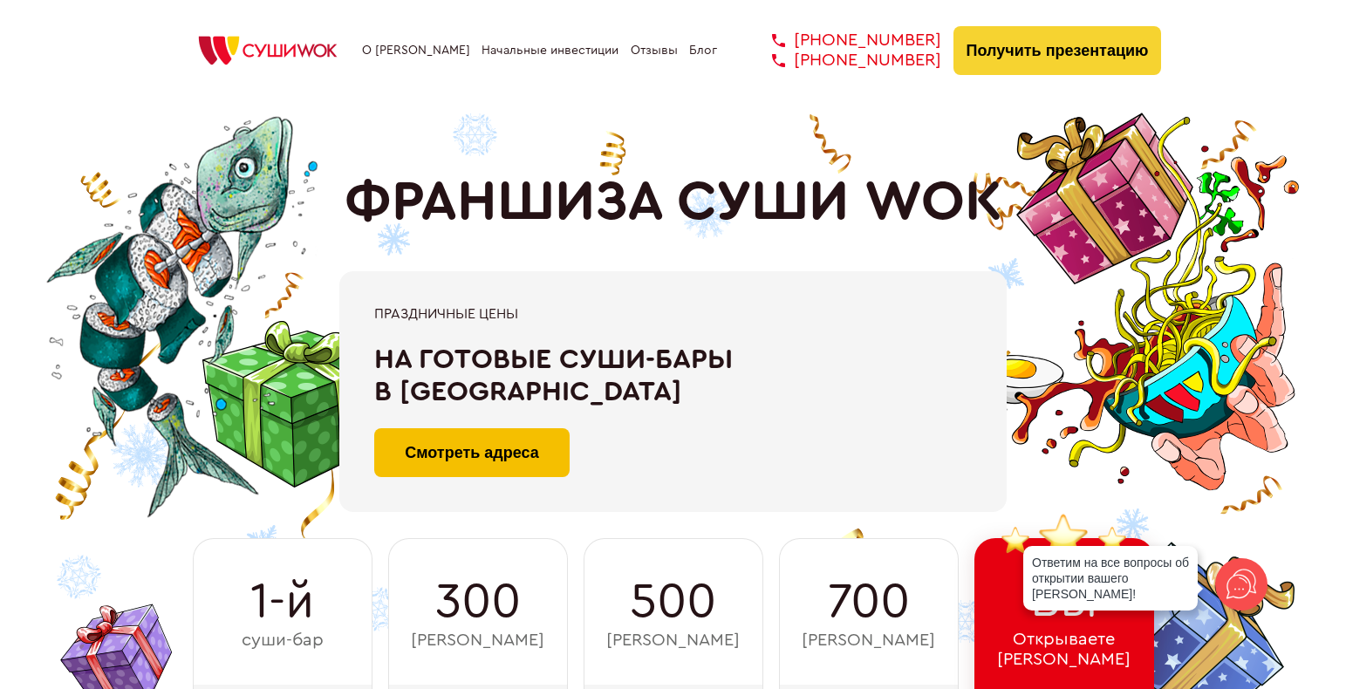
click at [484, 453] on link "Смотреть адреса" at bounding box center [471, 452] width 195 height 49
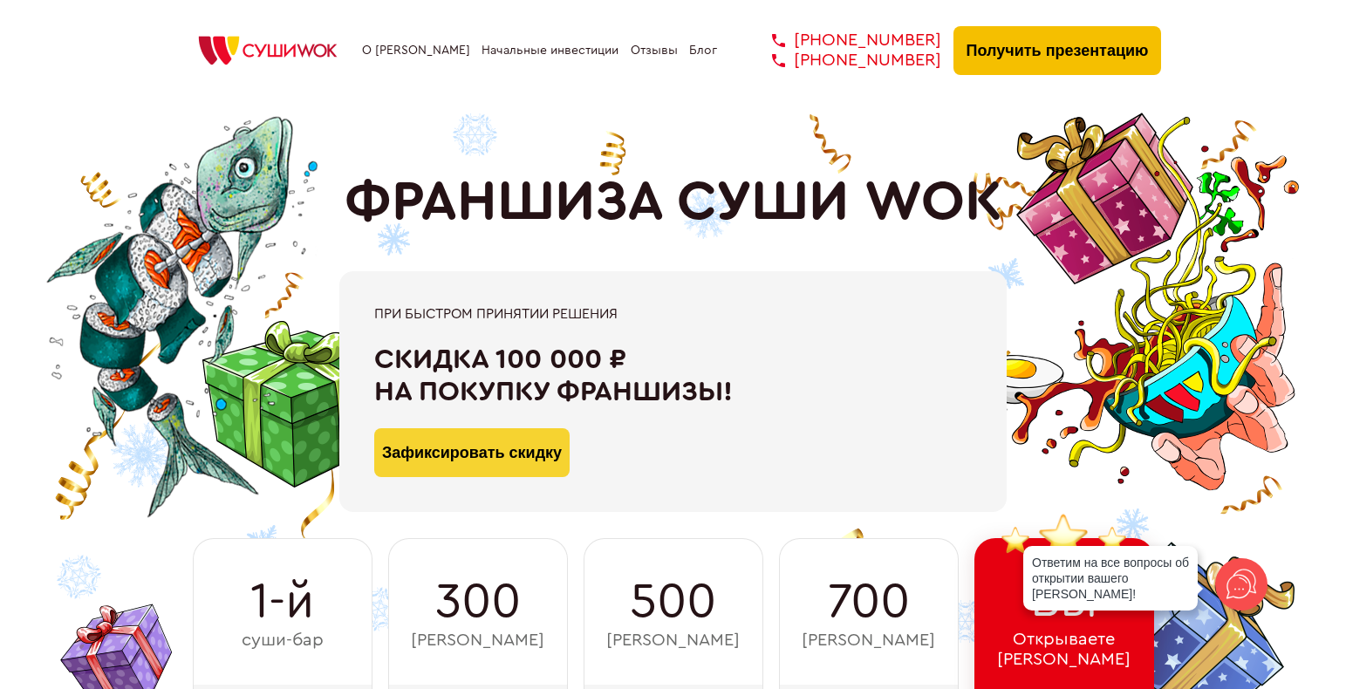
click at [1046, 58] on button "Получить презентацию" at bounding box center [1057, 50] width 208 height 49
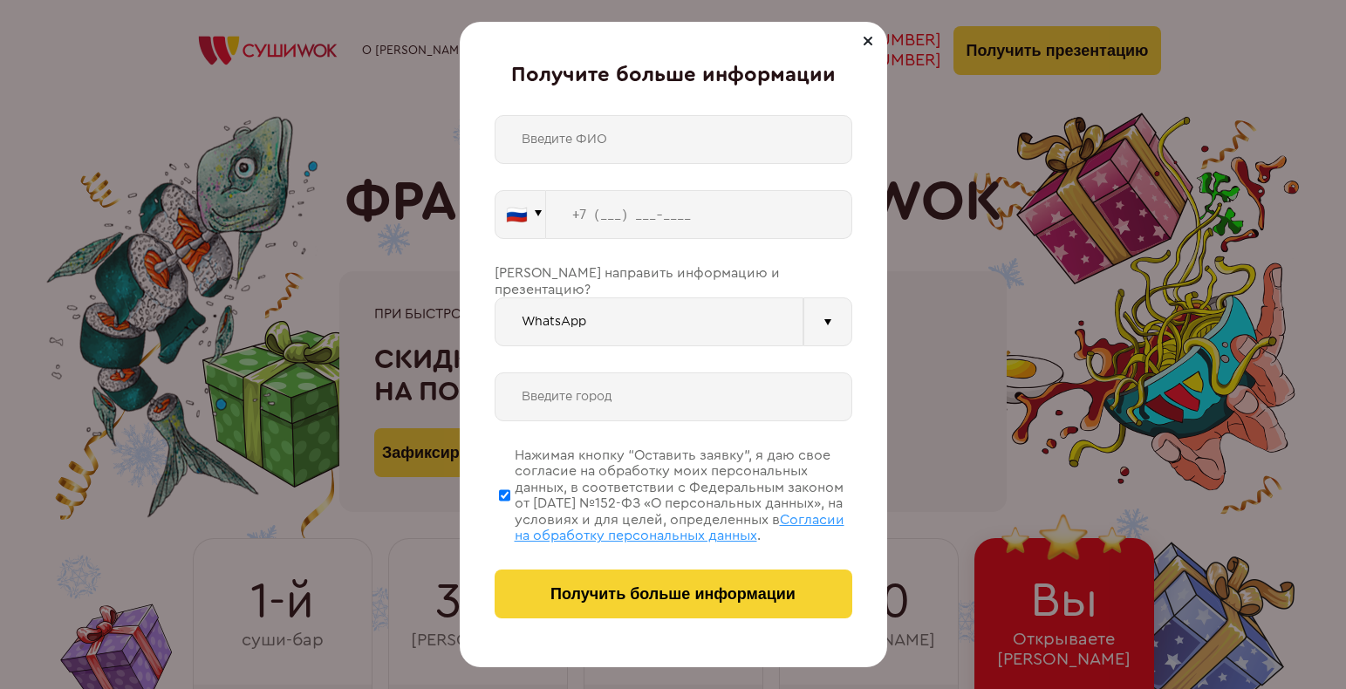
click at [669, 150] on input "text" at bounding box center [673, 139] width 358 height 49
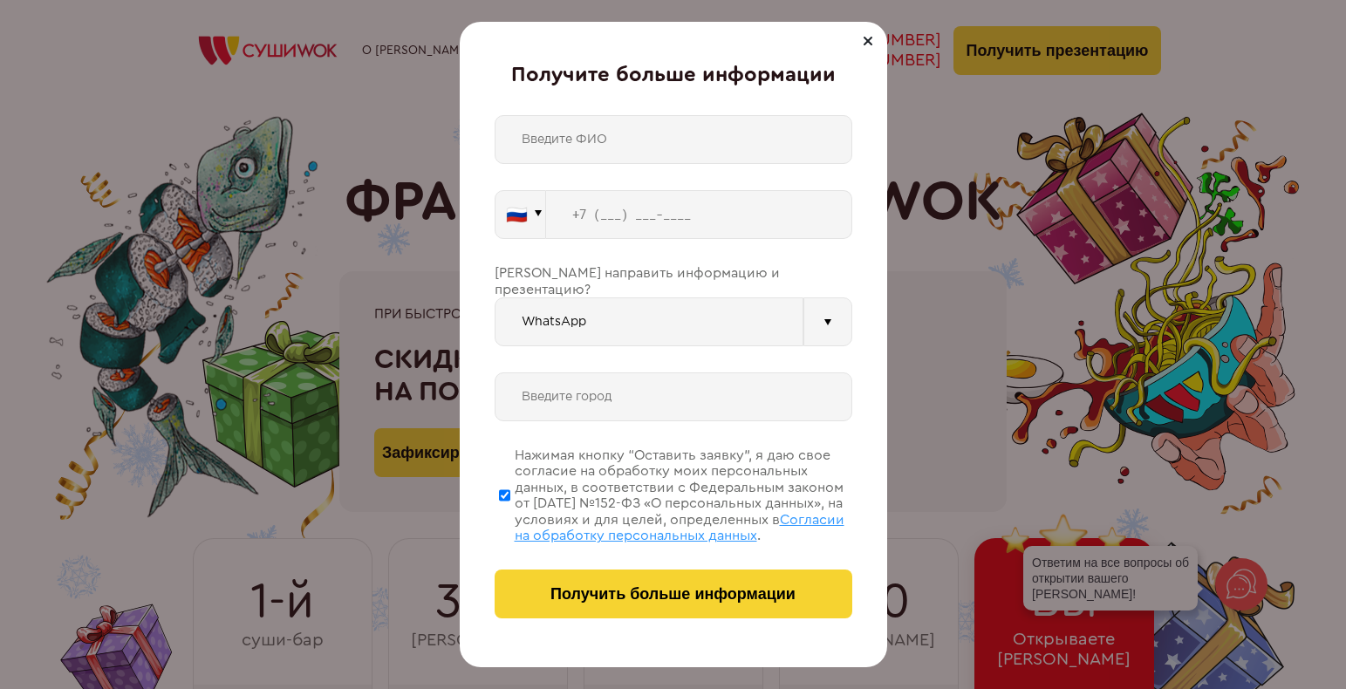
type input "[PERSON_NAME]"
click at [626, 218] on input "tel" at bounding box center [699, 214] width 306 height 49
type input "[PHONE_NUMBER]"
click at [621, 372] on input "text" at bounding box center [673, 396] width 358 height 49
type input "[GEOGRAPHIC_DATA]"
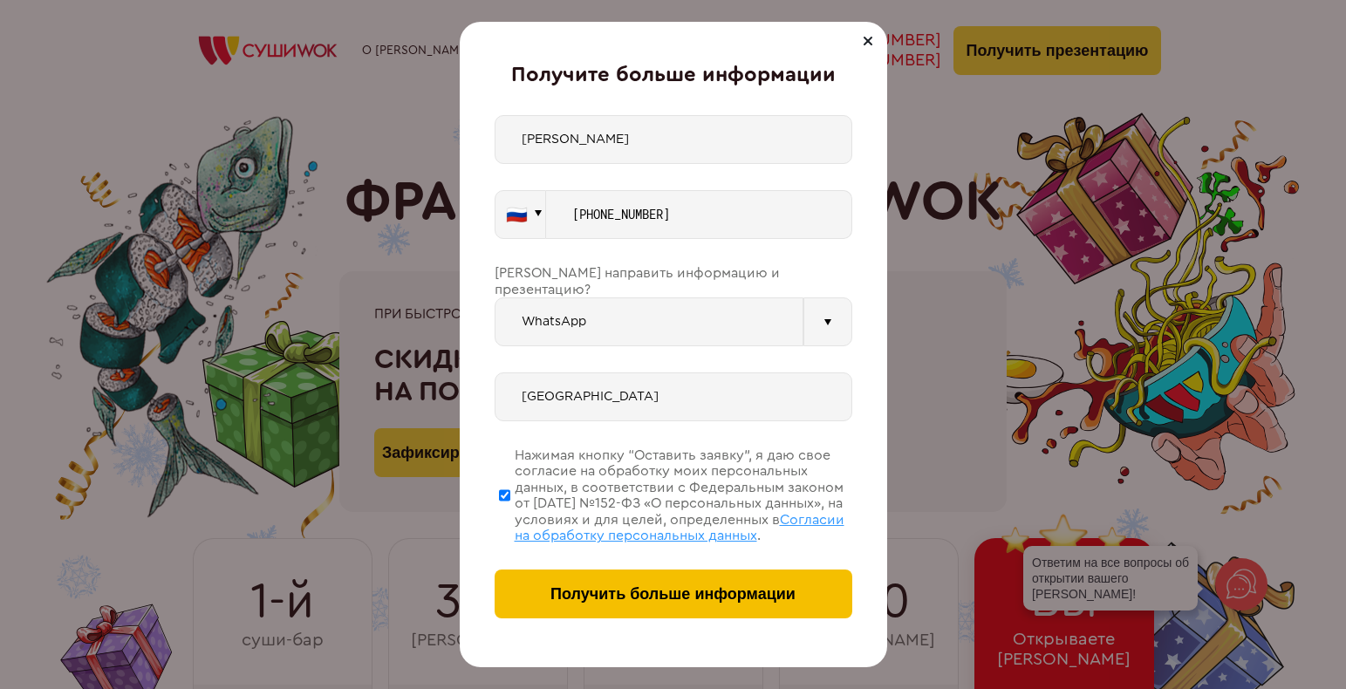
click at [723, 584] on button "Получить больше информации" at bounding box center [673, 593] width 358 height 49
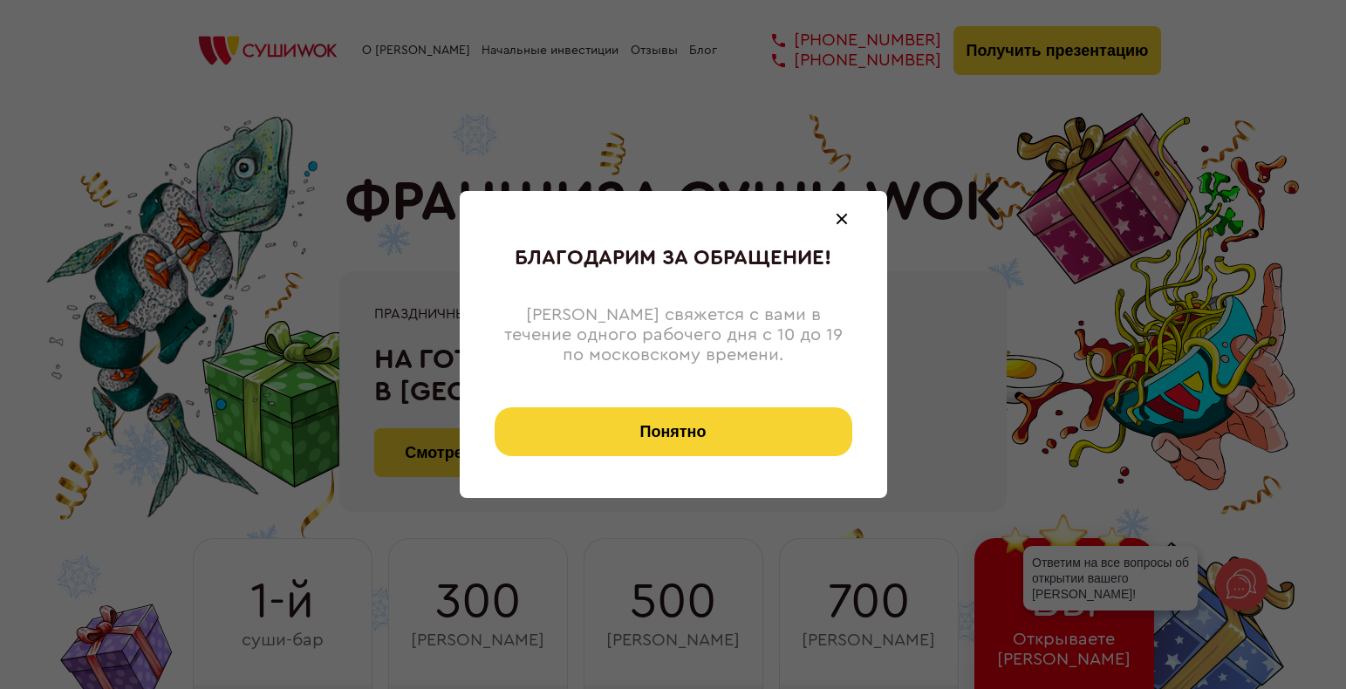
click at [686, 424] on button "Понятно" at bounding box center [673, 431] width 358 height 49
